Goal: Transaction & Acquisition: Purchase product/service

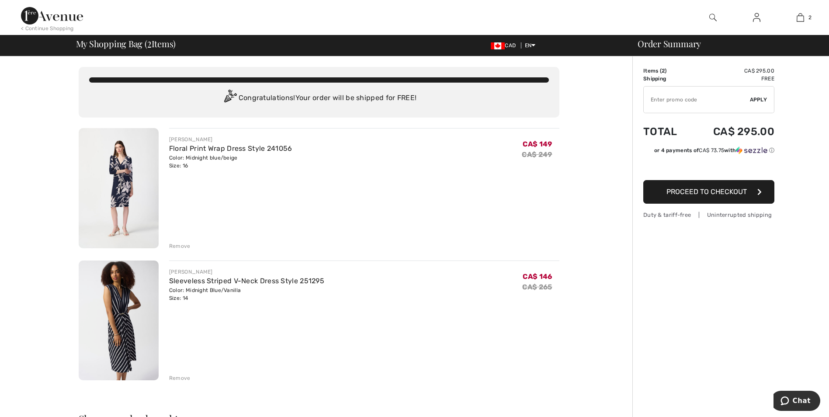
click at [733, 195] on span "Proceed to Checkout" at bounding box center [706, 191] width 80 height 8
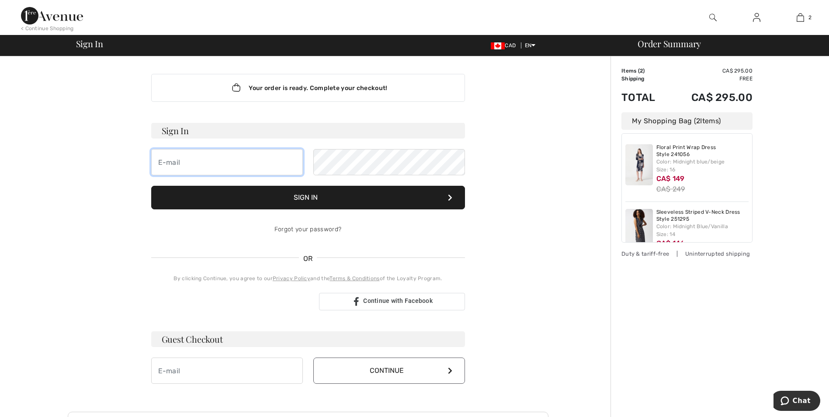
click at [170, 167] on input "email" at bounding box center [227, 162] width 152 height 26
type input "[EMAIL_ADDRESS][DOMAIN_NAME]"
click at [151, 186] on button "Sign In" at bounding box center [308, 198] width 314 height 24
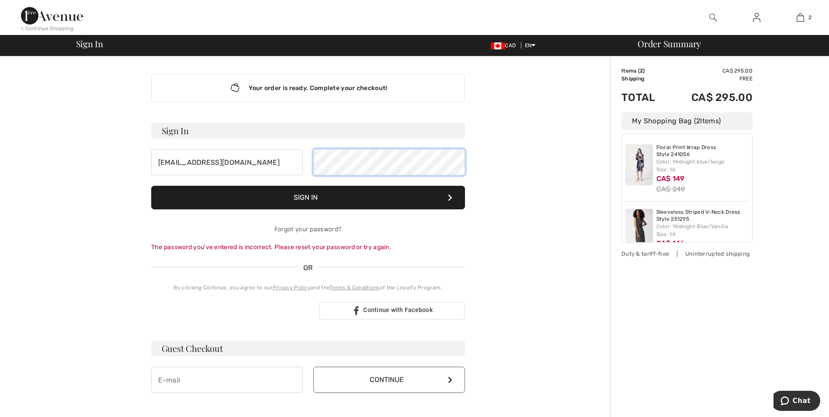
click at [310, 162] on div "[EMAIL_ADDRESS][DOMAIN_NAME]" at bounding box center [308, 162] width 314 height 26
click at [151, 186] on button "Sign In" at bounding box center [308, 198] width 314 height 24
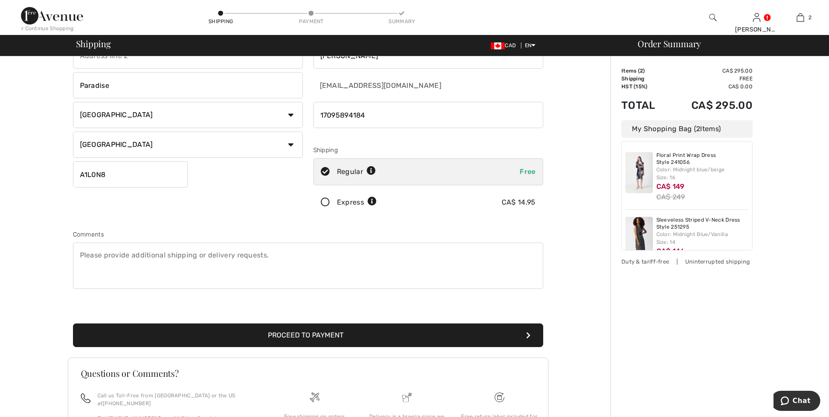
scroll to position [68, 0]
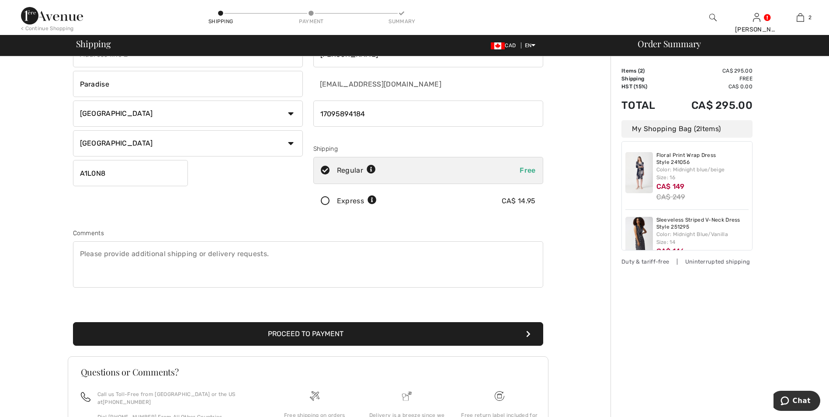
click at [312, 329] on button "Proceed to Payment" at bounding box center [308, 334] width 470 height 24
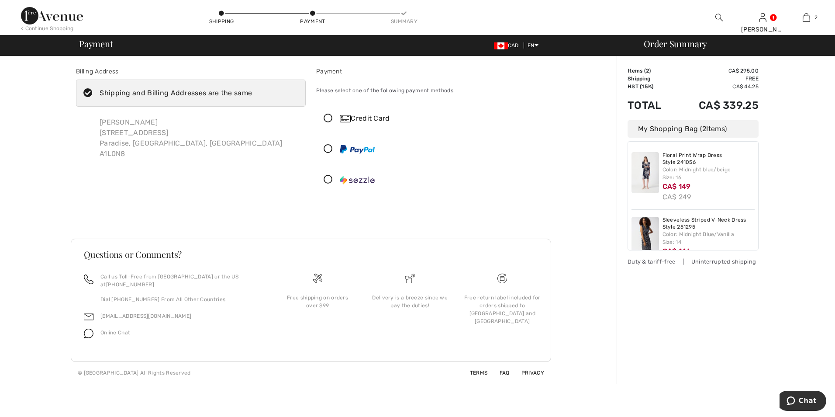
click at [330, 121] on icon at bounding box center [328, 118] width 23 height 9
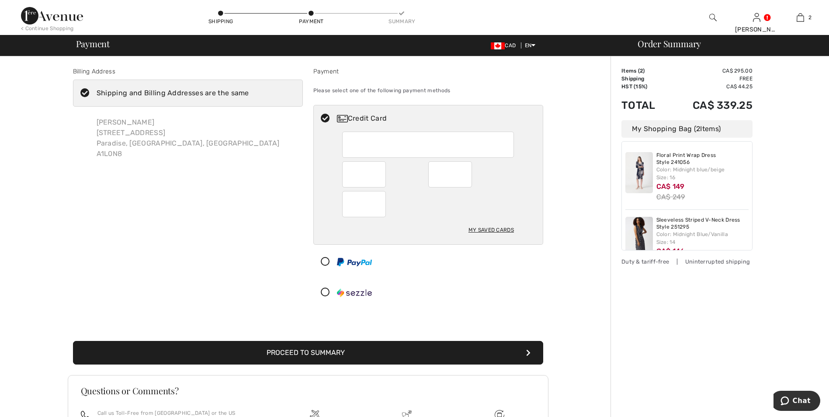
click at [341, 353] on button "Proceed to Summary" at bounding box center [308, 353] width 470 height 24
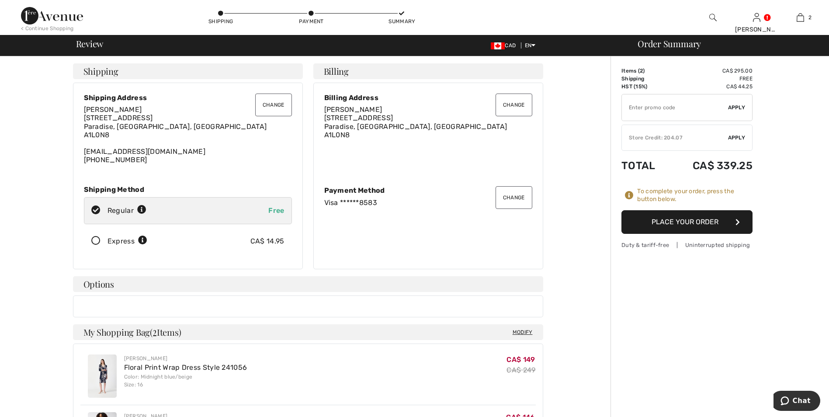
click at [738, 133] on div "✔ Store Credit: 204.07 Apply Remove" at bounding box center [686, 137] width 131 height 26
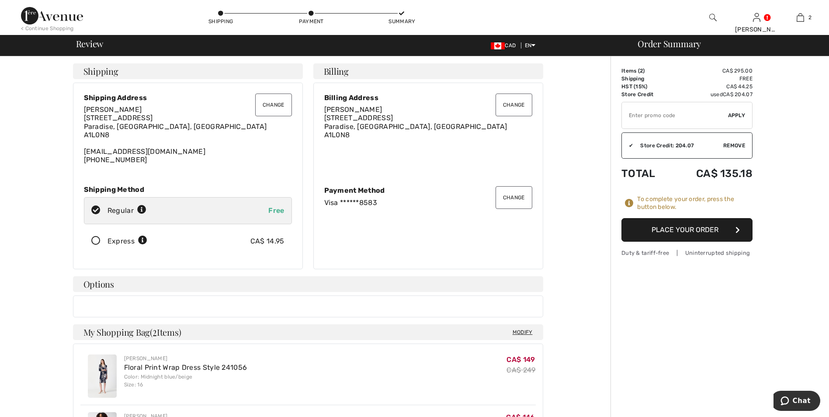
click at [686, 229] on button "Place Your Order" at bounding box center [686, 230] width 131 height 24
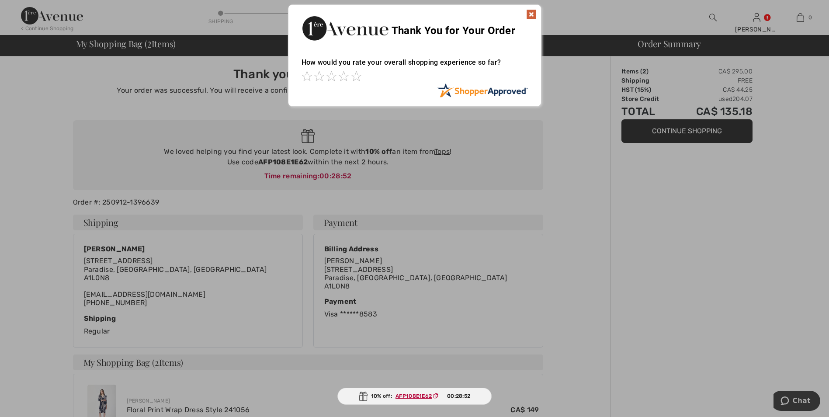
click at [530, 14] on img at bounding box center [531, 14] width 10 height 10
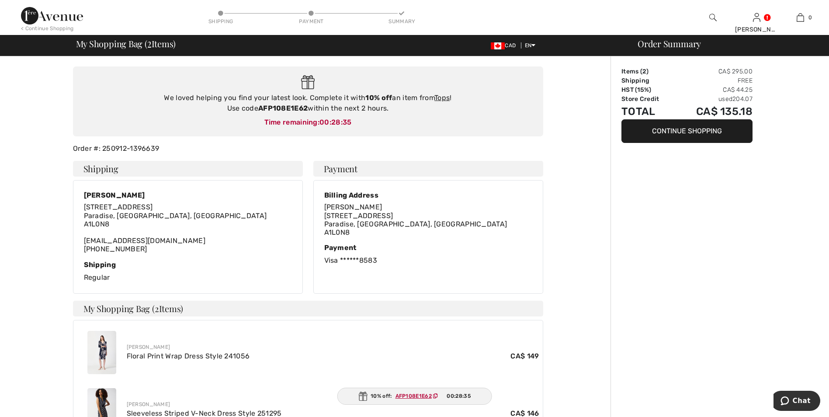
scroll to position [64, 0]
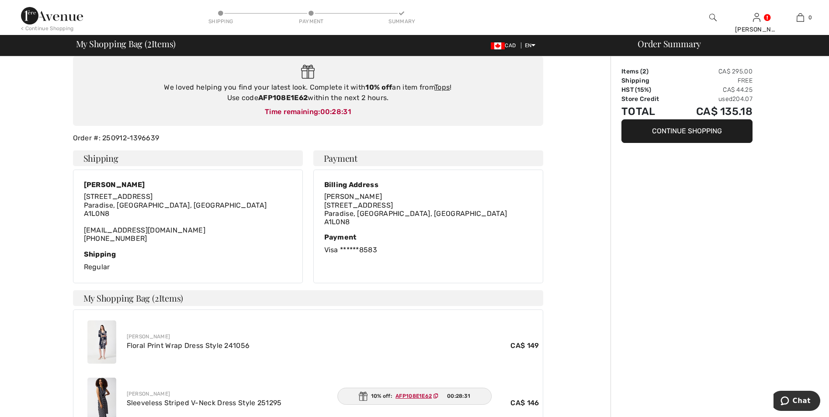
click at [415, 392] on span "AFP108E1E62" at bounding box center [418, 396] width 53 height 8
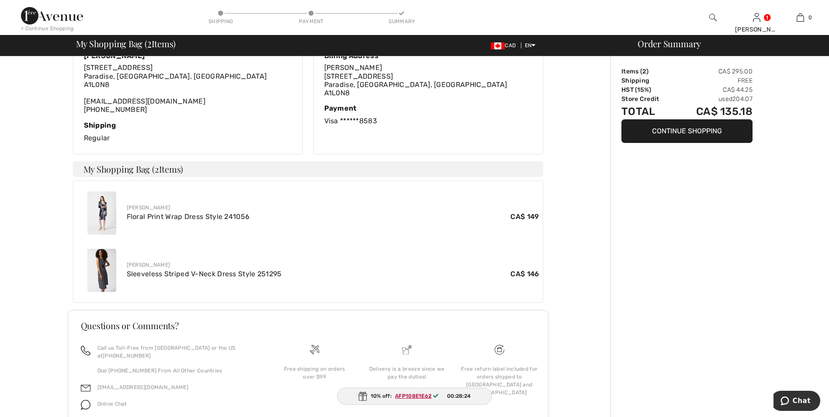
scroll to position [223, 0]
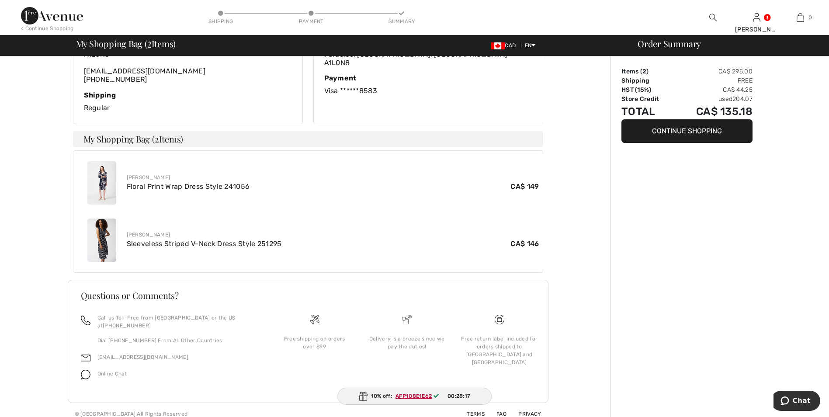
click at [414, 395] on ins "AFP108E1E62" at bounding box center [413, 396] width 36 height 6
